Goal: Task Accomplishment & Management: Manage account settings

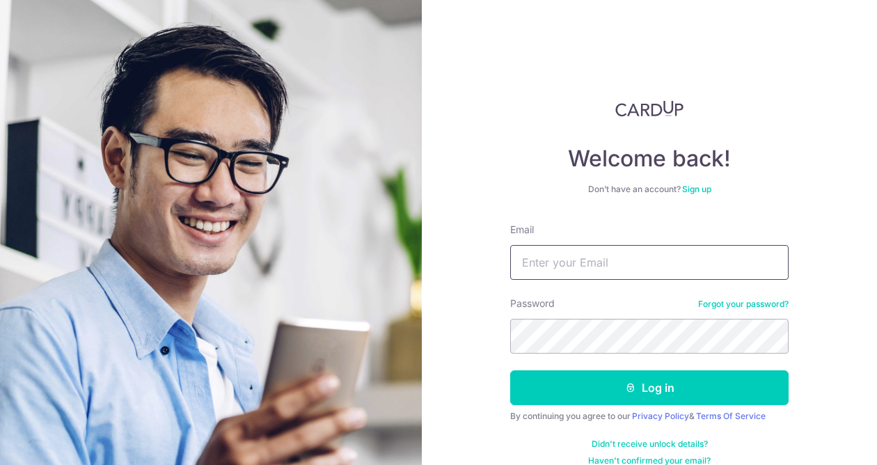
type input "[EMAIL_ADDRESS][DOMAIN_NAME]"
click at [553, 407] on form "Email [EMAIL_ADDRESS][DOMAIN_NAME] Password Forgot your password? Log in By con…" at bounding box center [649, 345] width 279 height 244
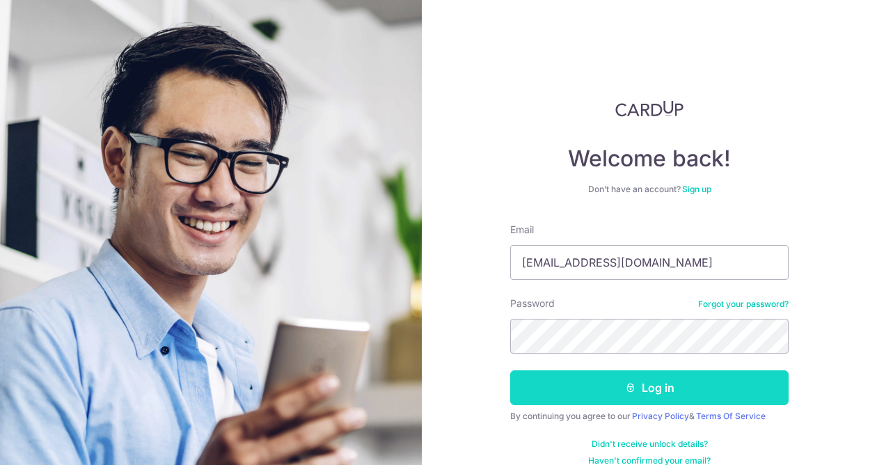
click at [561, 381] on button "Log in" at bounding box center [649, 387] width 279 height 35
